Goal: Find specific page/section: Find specific page/section

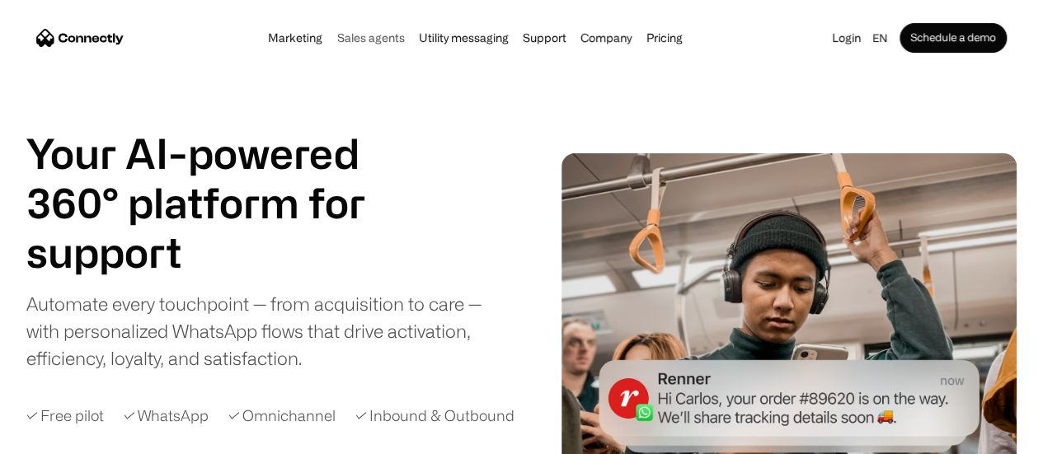
click at [366, 42] on link "Sales agents" at bounding box center [369, 37] width 77 height 13
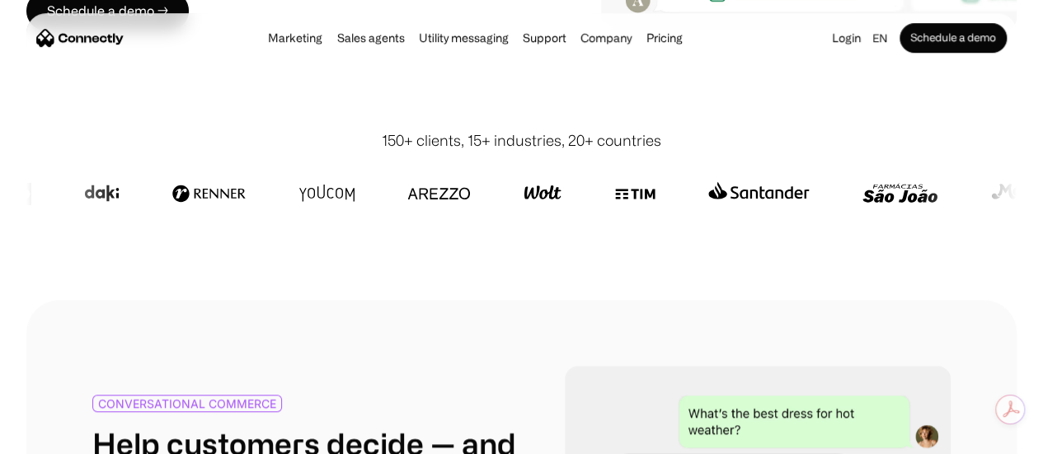
scroll to position [412, 0]
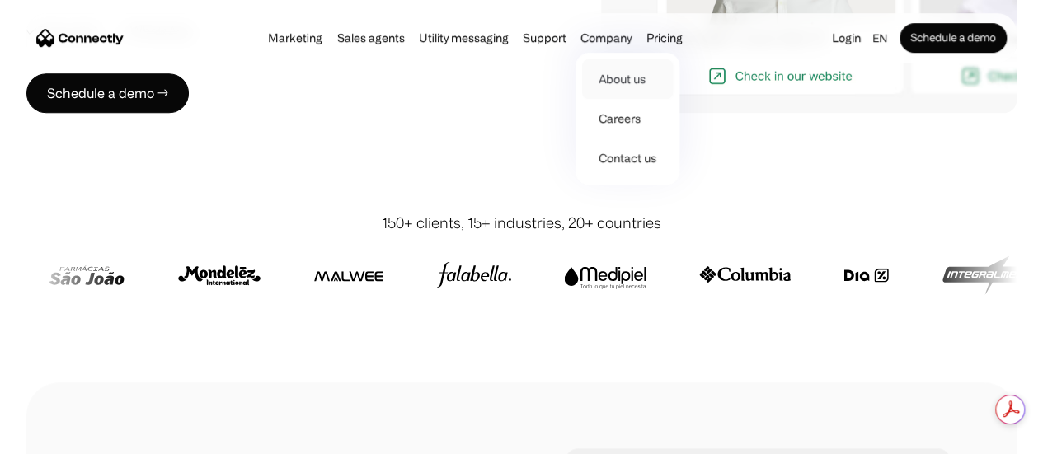
click at [629, 78] on link "About us" at bounding box center [627, 79] width 91 height 40
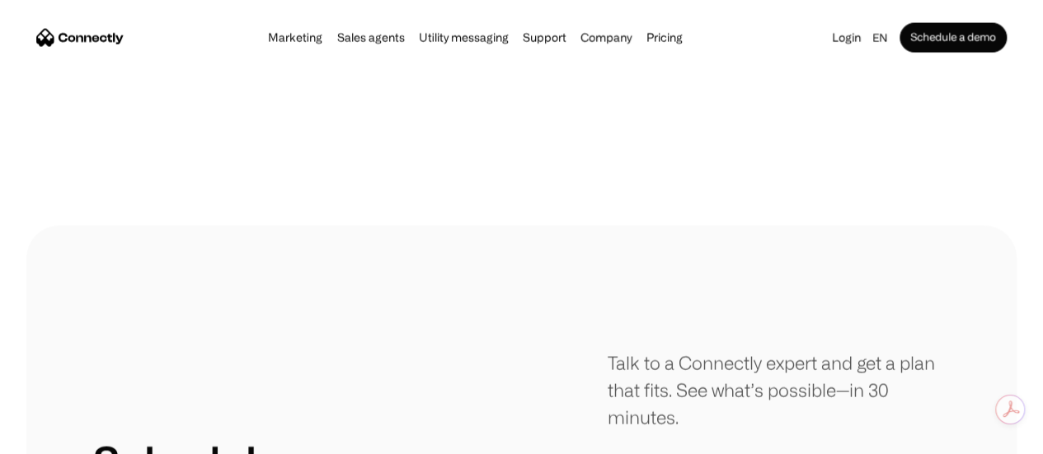
scroll to position [1291, 0]
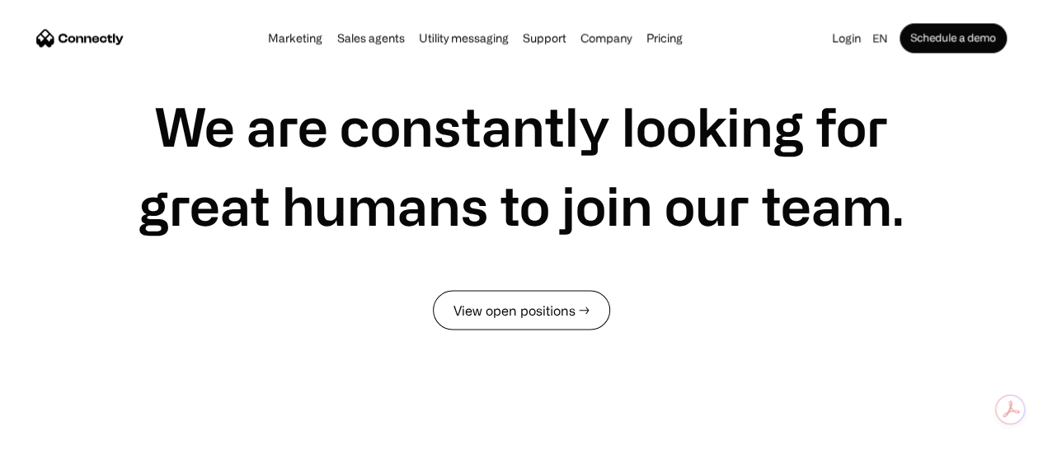
click at [517, 324] on link "View open positions →" at bounding box center [521, 310] width 177 height 40
